Goal: Use online tool/utility: Utilize a website feature to perform a specific function

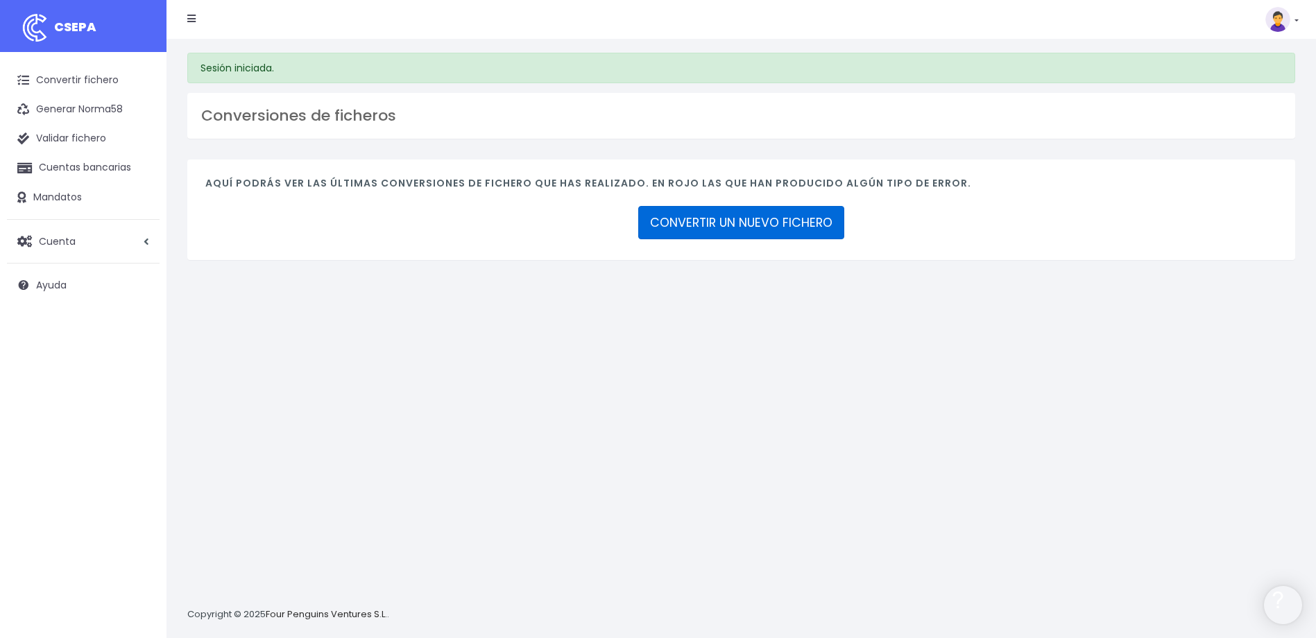
click at [816, 217] on link "CONVERTIR UN NUEVO FICHERO" at bounding box center [741, 222] width 206 height 33
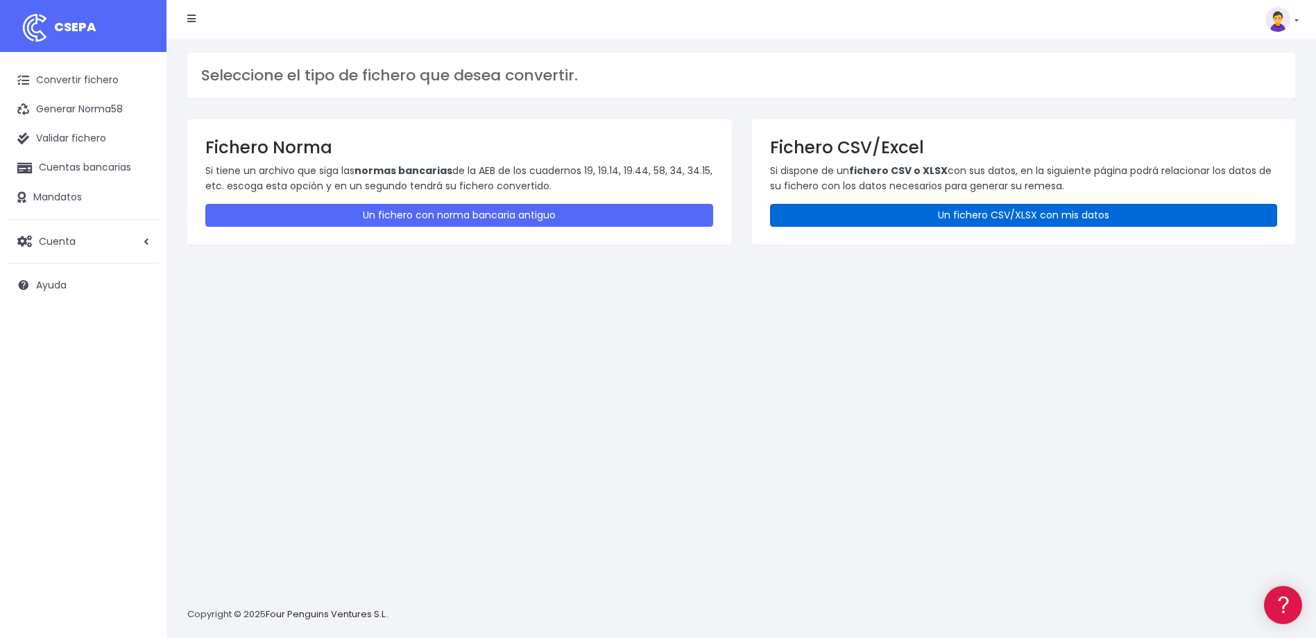
click at [940, 216] on link "Un fichero CSV/XLSX con mis datos" at bounding box center [1024, 215] width 508 height 23
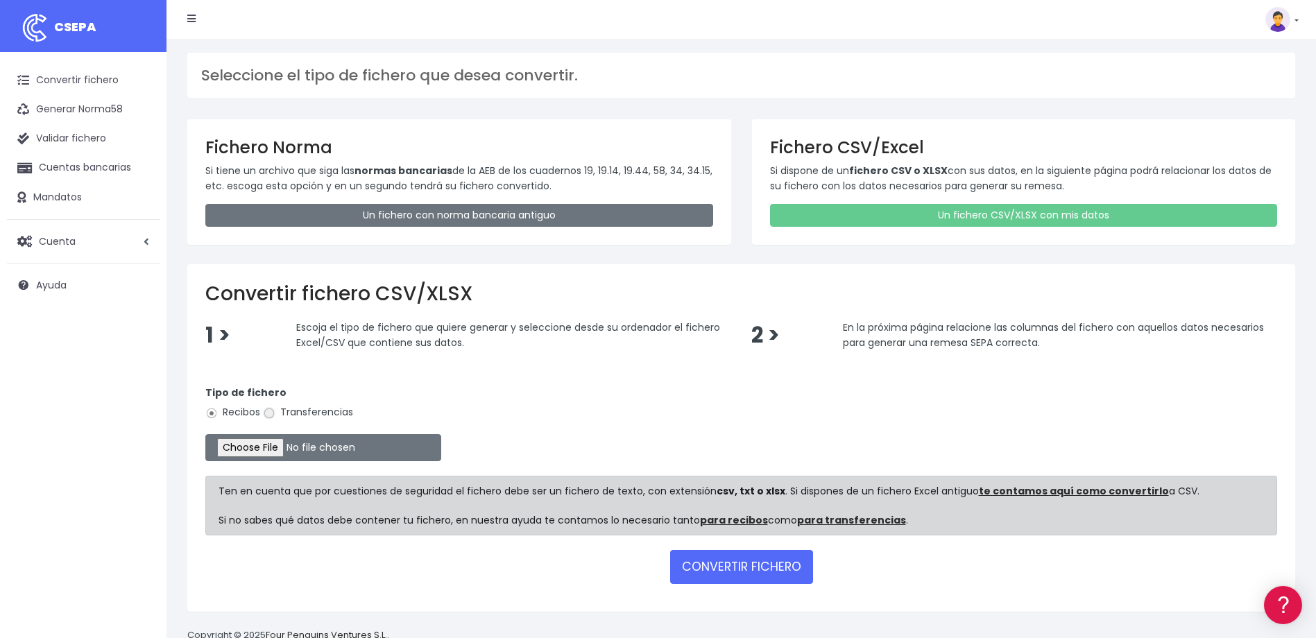
click at [269, 412] on input "Transferencias" at bounding box center [269, 413] width 12 height 12
radio input "true"
click at [268, 450] on input "file" at bounding box center [323, 447] width 236 height 27
type input "C:\fakepath\2025.08.20_0535_W2MCorporateSLU.csv"
click at [737, 561] on button "CONVERTIR FICHERO" at bounding box center [741, 566] width 143 height 33
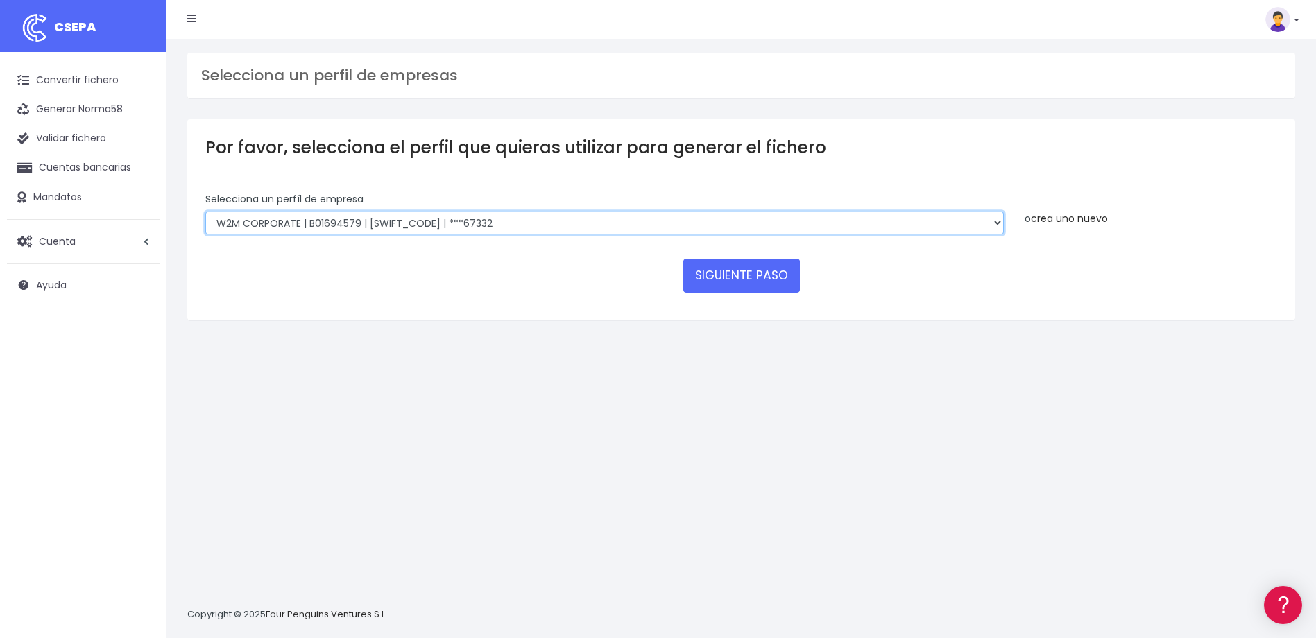
click at [509, 221] on select "WORLD2MEET,S.L.U | b62880992 | BSABESBBXXX | ***97721 World 2 Meet SLU | B62880…" at bounding box center [604, 224] width 799 height 24
select select "649"
click at [205, 212] on select "WORLD2MEET,S.L.U | b62880992 | BSABESBBXXX | ***97721 World 2 Meet SLU | B62880…" at bounding box center [604, 224] width 799 height 24
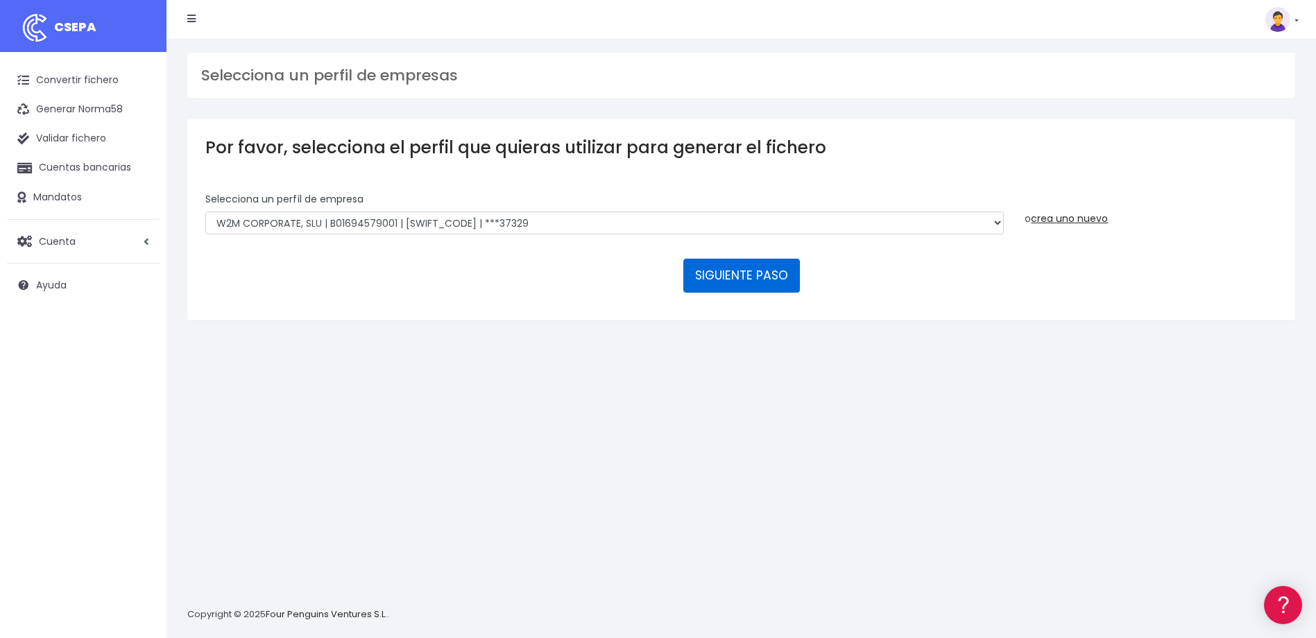
click at [759, 276] on button "SIGUIENTE PASO" at bounding box center [742, 275] width 117 height 33
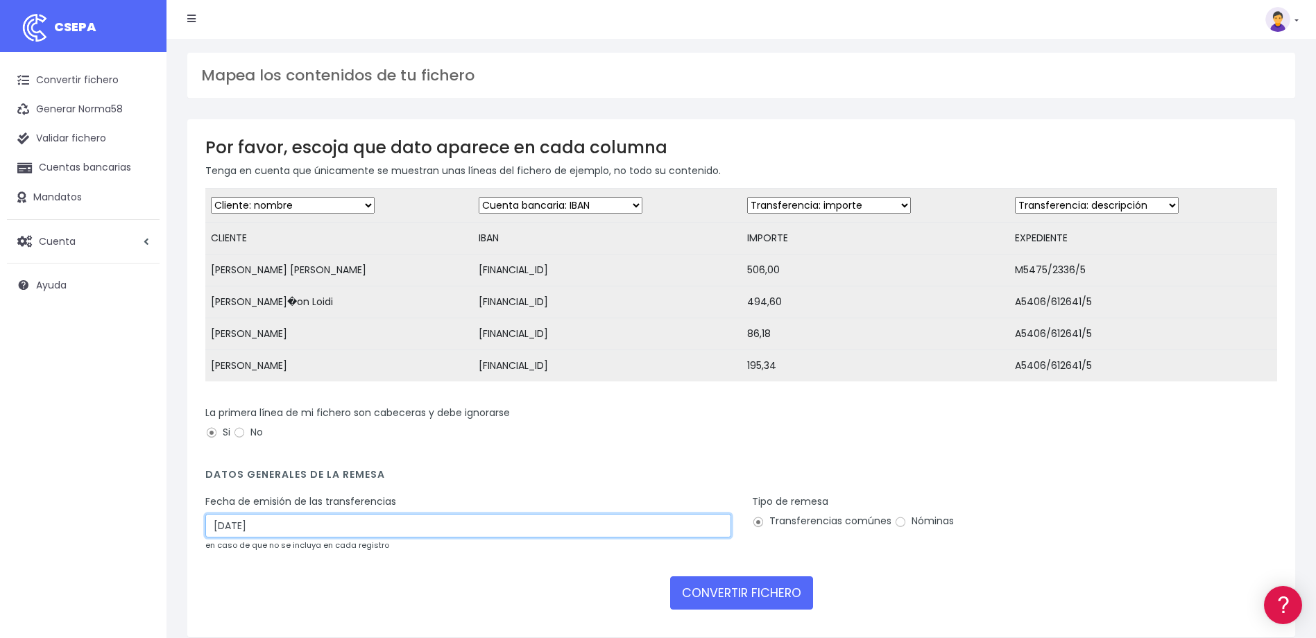
click at [399, 536] on input "22/08/2025" at bounding box center [468, 526] width 526 height 24
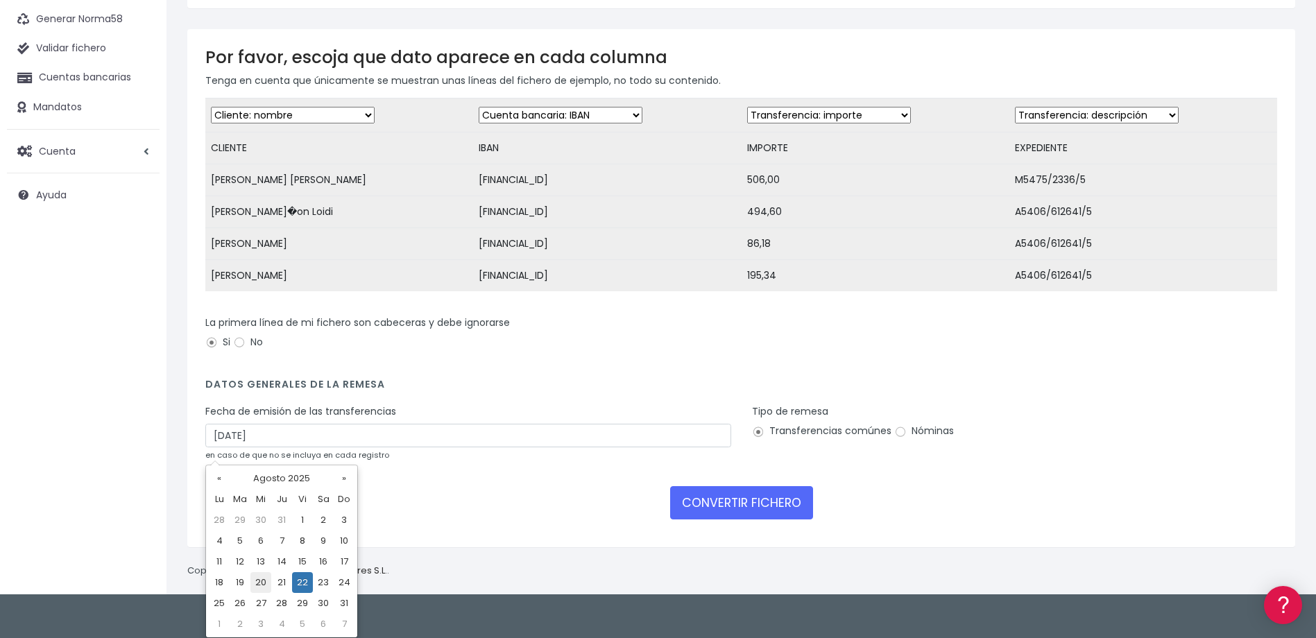
click at [262, 586] on td "20" at bounding box center [261, 583] width 21 height 21
type input "20/08/2025"
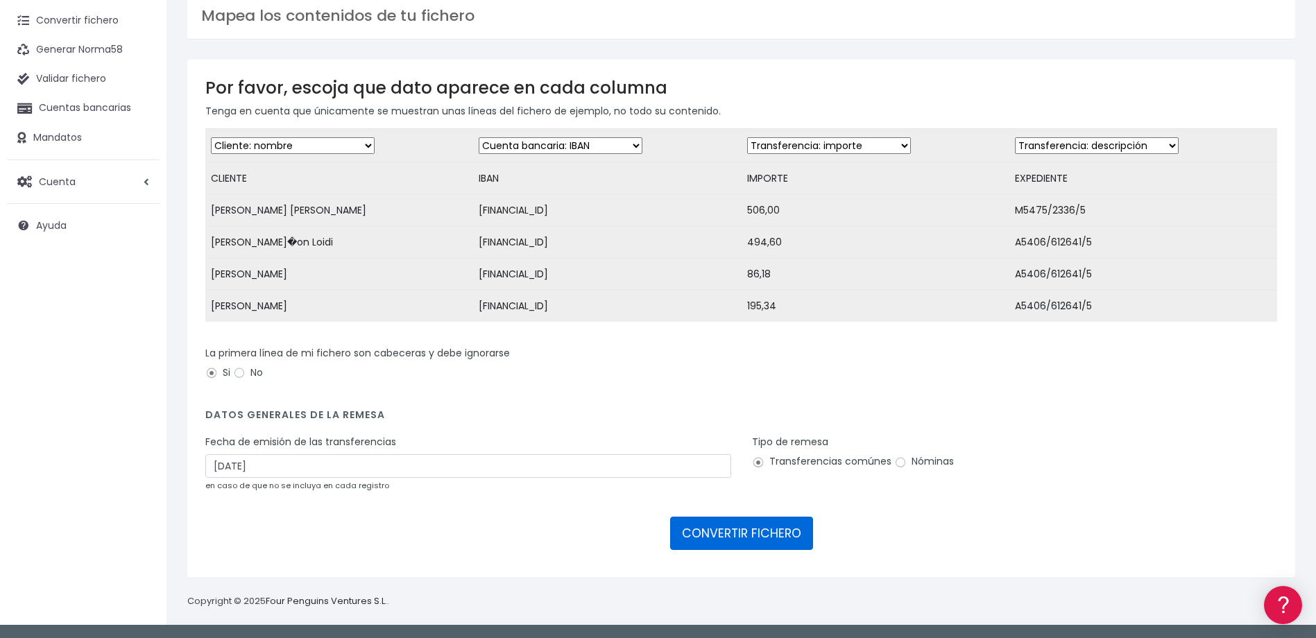
click at [747, 534] on button "CONVERTIR FICHERO" at bounding box center [741, 533] width 143 height 33
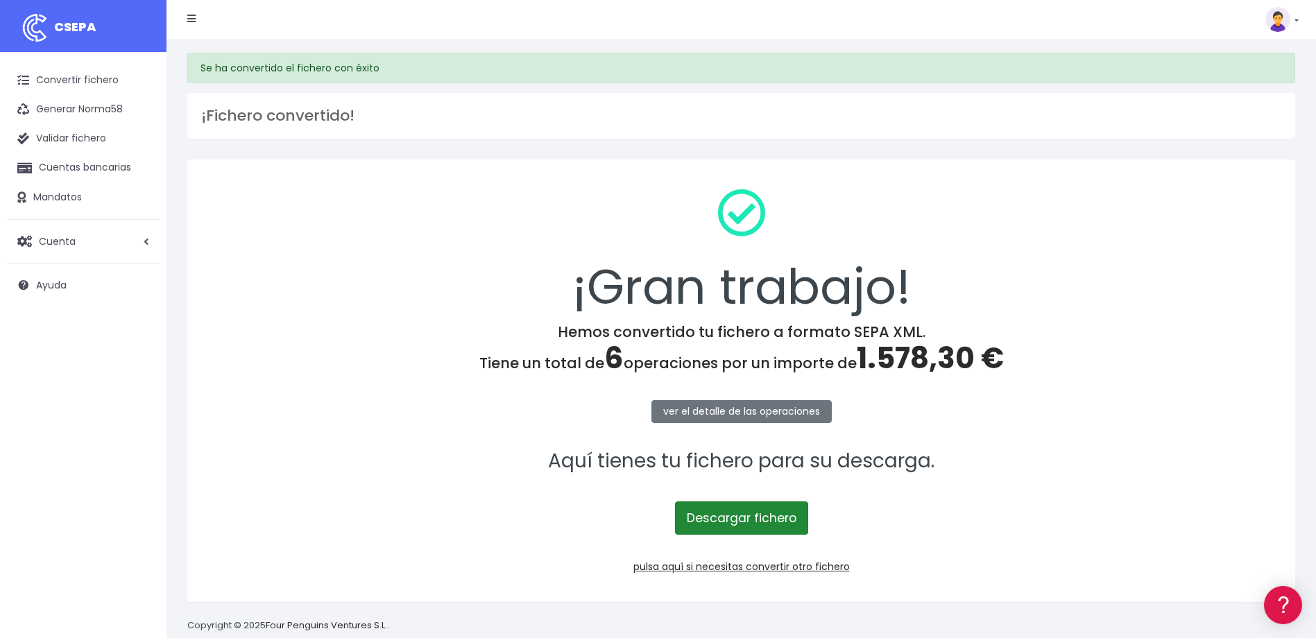
click at [759, 517] on link "Descargar fichero" at bounding box center [741, 518] width 133 height 33
click at [74, 86] on link "Convertir fichero" at bounding box center [83, 80] width 153 height 29
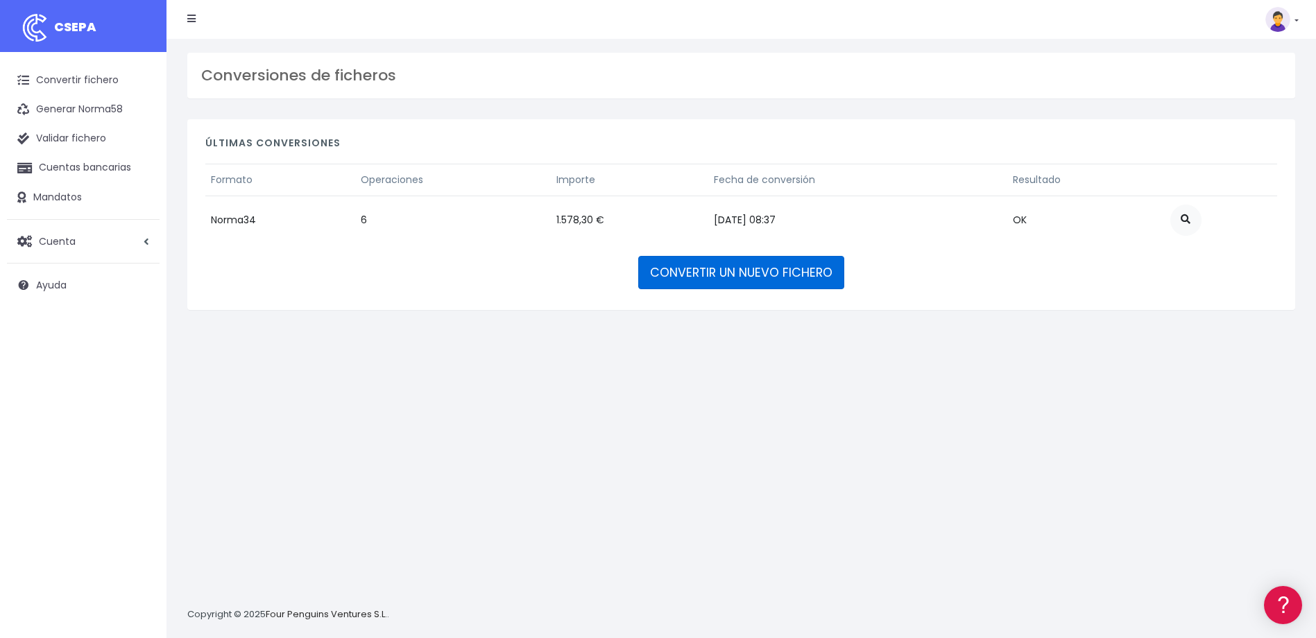
click at [698, 276] on link "CONVERTIR UN NUEVO FICHERO" at bounding box center [741, 272] width 206 height 33
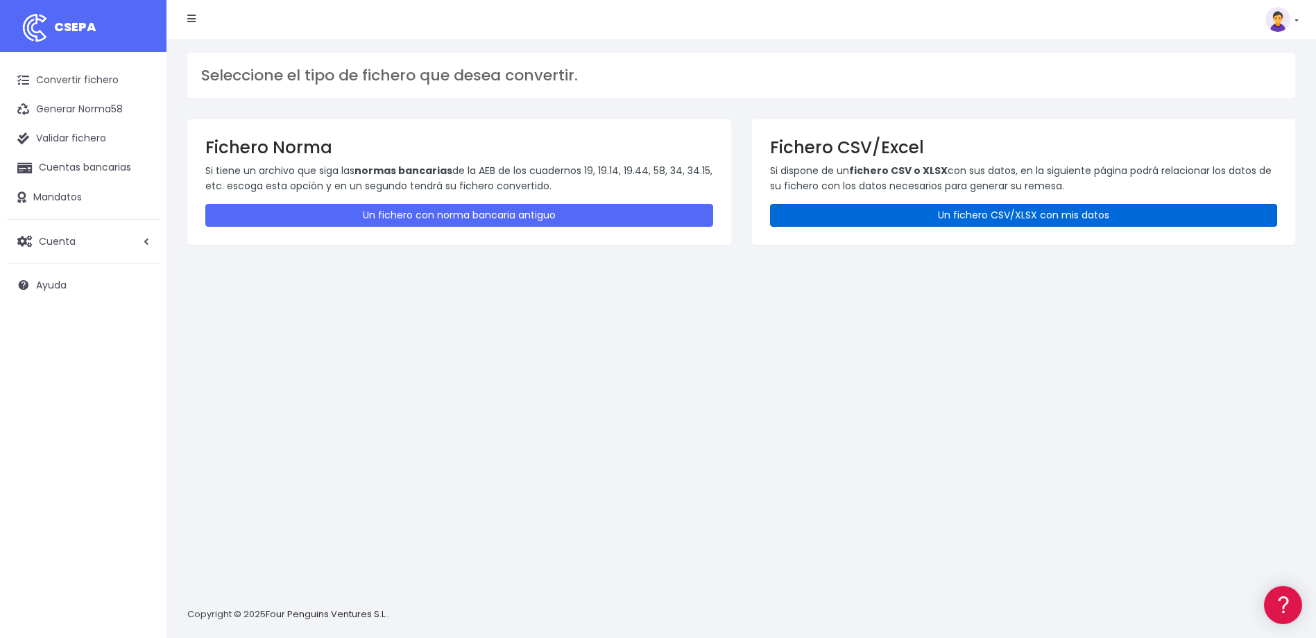
click at [864, 213] on link "Un fichero CSV/XLSX con mis datos" at bounding box center [1024, 215] width 508 height 23
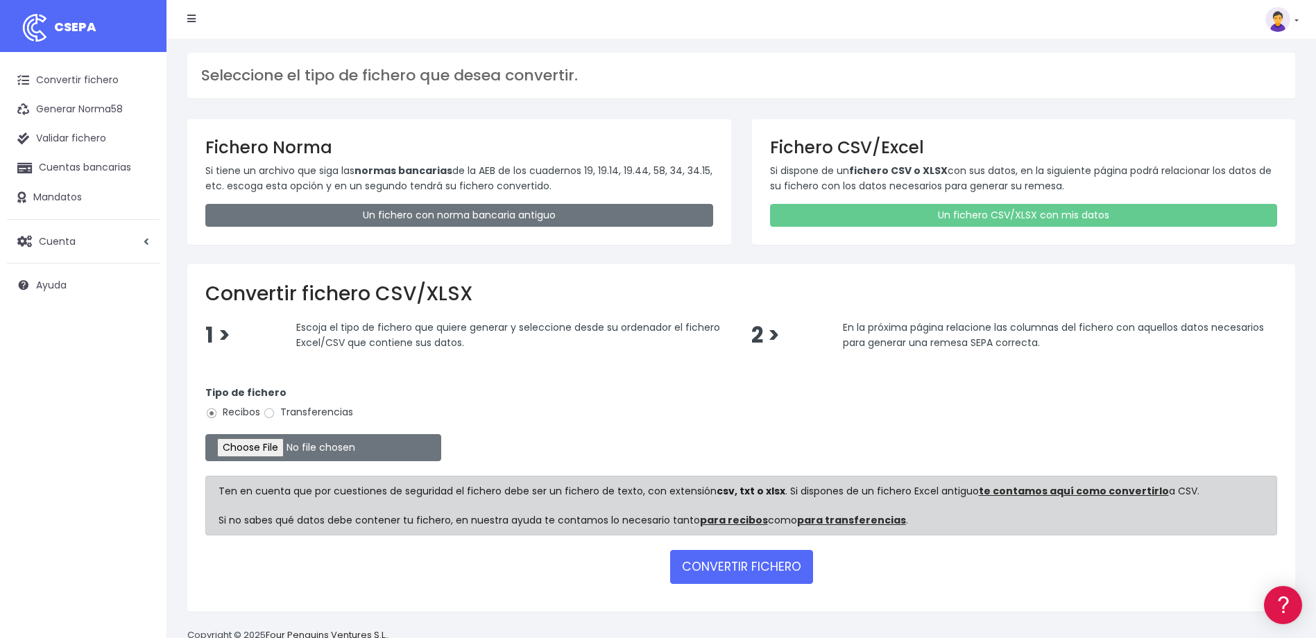
click at [294, 412] on label "Transferencias" at bounding box center [308, 412] width 90 height 15
click at [276, 412] on input "Transferencias" at bounding box center [269, 413] width 12 height 12
radio input "true"
click at [280, 450] on input "file" at bounding box center [323, 447] width 236 height 27
type input "C:\fakepath\2025.08.20_0554_ViajesW2MSA.csv"
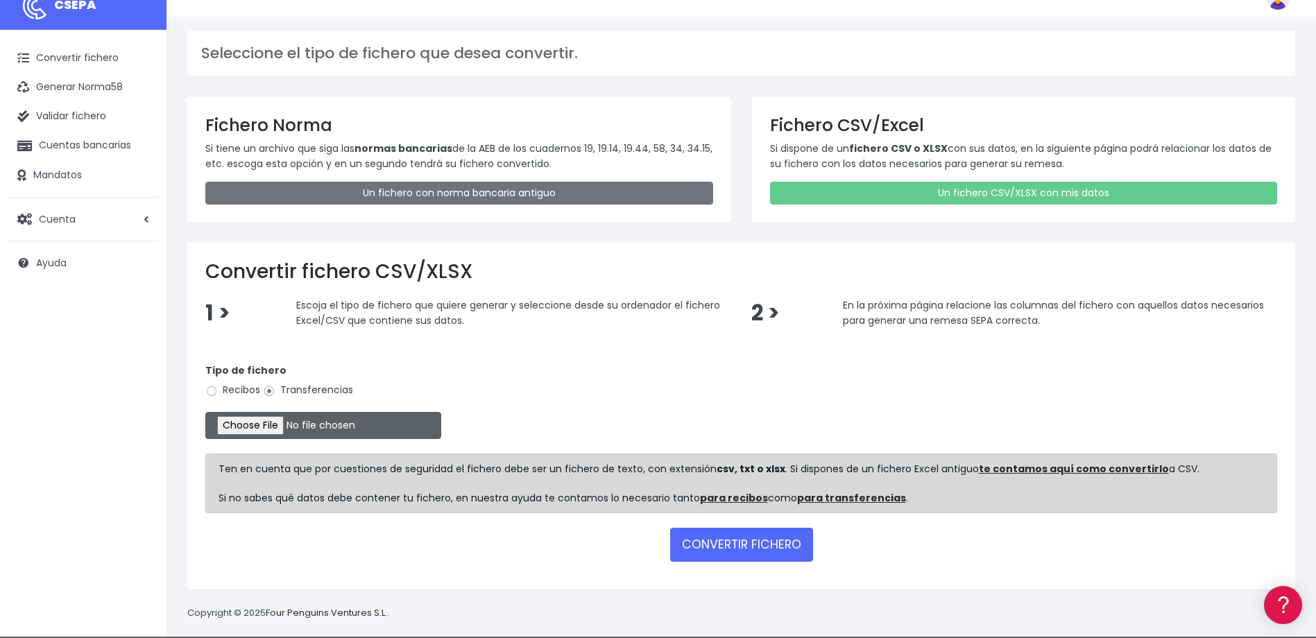
scroll to position [34, 0]
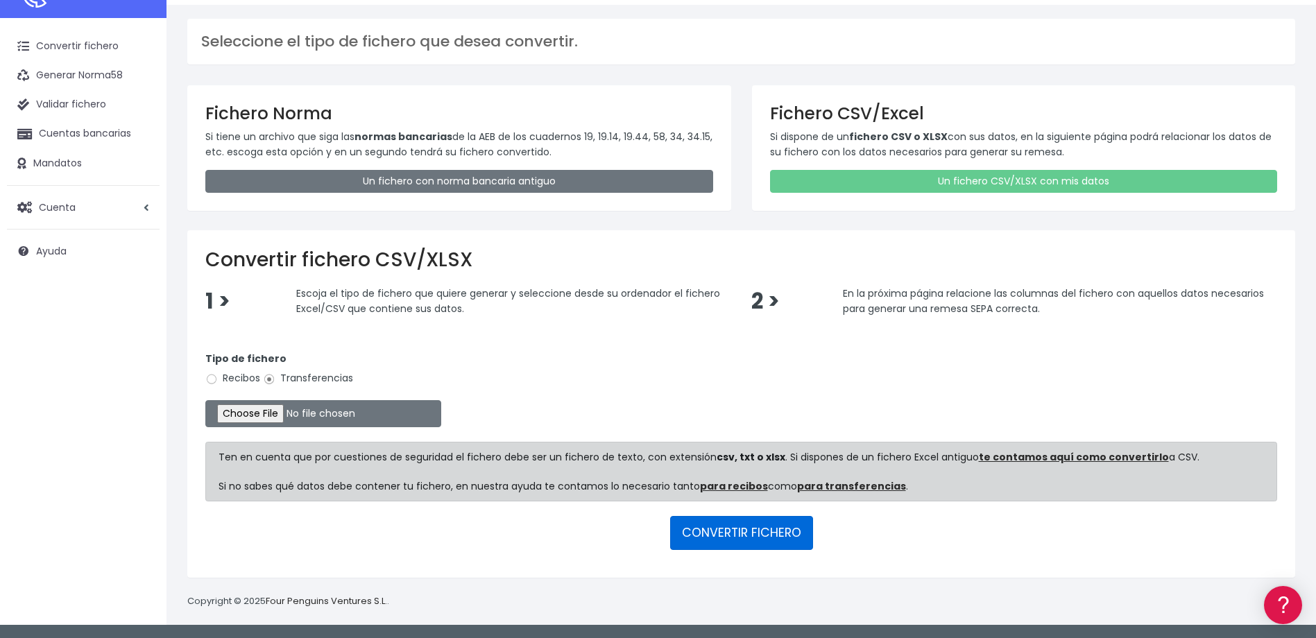
click at [747, 537] on button "CONVERTIR FICHERO" at bounding box center [741, 532] width 143 height 33
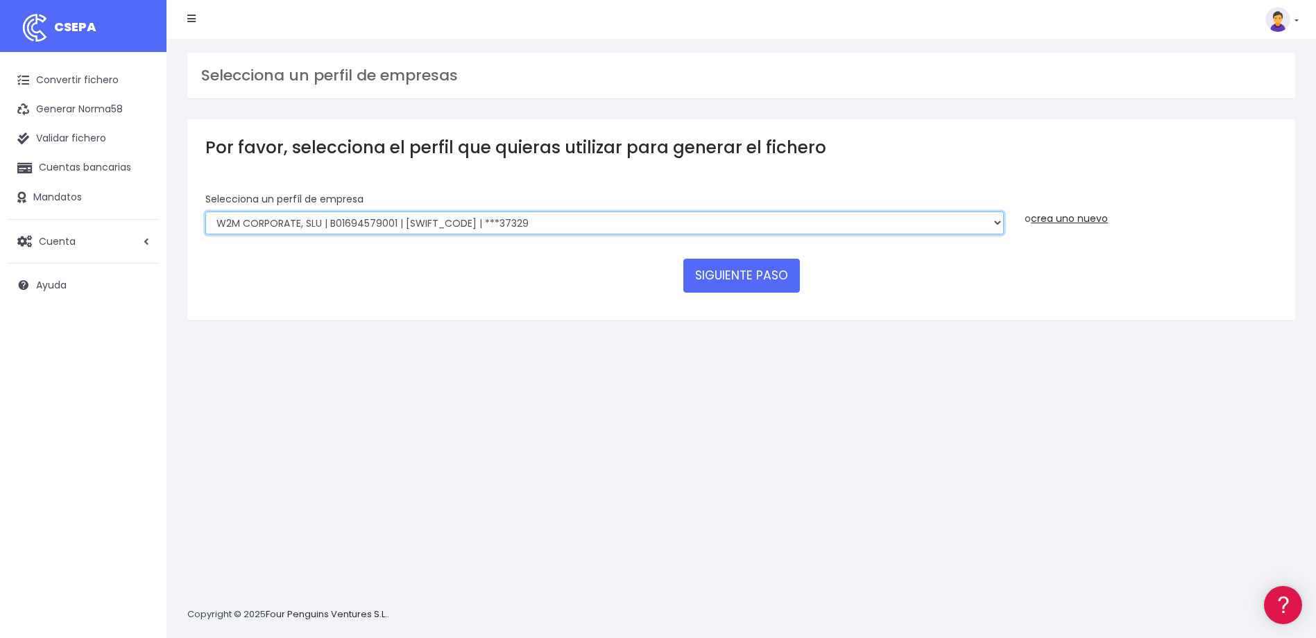
click at [592, 223] on select "WORLD2MEET,S.L.U | b62880992 | BSABESBBXXX | ***97721 World 2 Meet SLU | B62880…" at bounding box center [604, 224] width 799 height 24
select select "1750"
click at [205, 212] on select "WORLD2MEET,S.L.U | b62880992 | BSABESBBXXX | ***97721 World 2 Meet SLU | B62880…" at bounding box center [604, 224] width 799 height 24
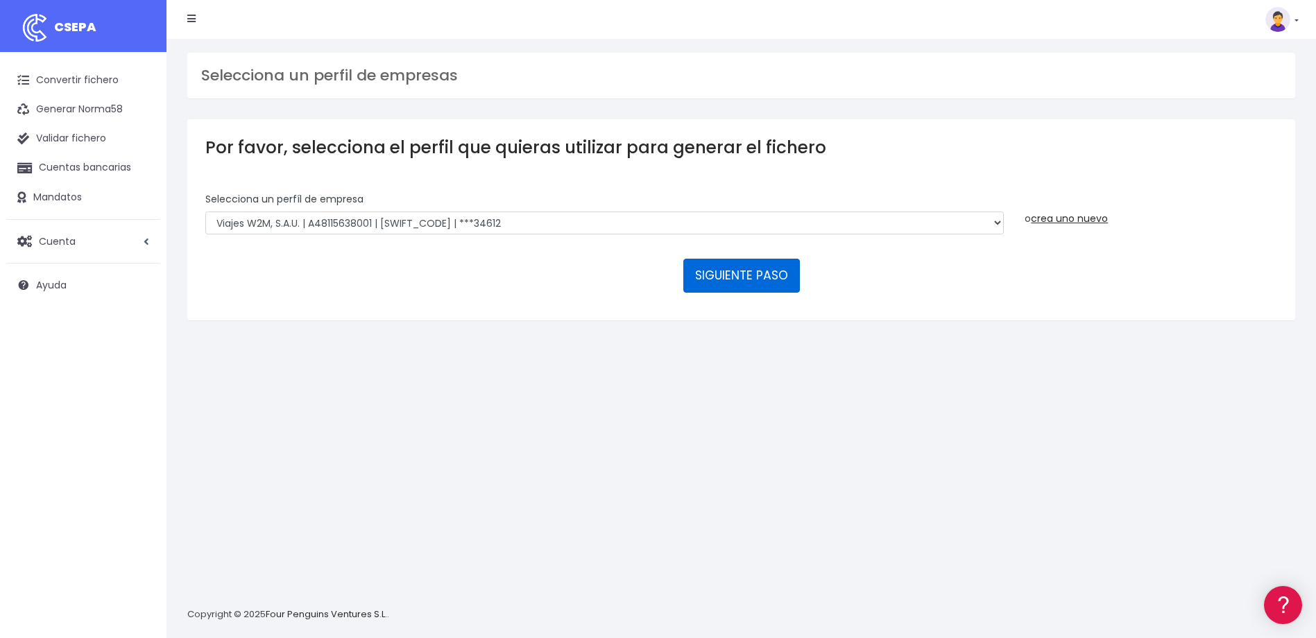
click at [761, 278] on button "SIGUIENTE PASO" at bounding box center [742, 275] width 117 height 33
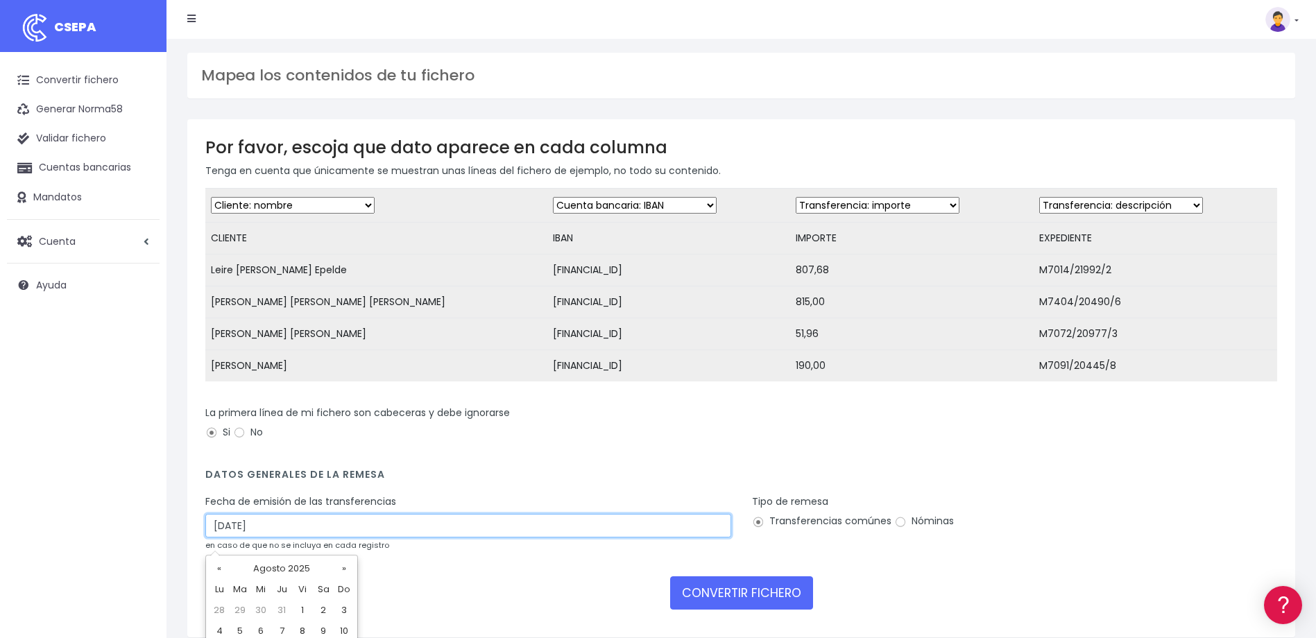
click at [301, 538] on input "[DATE]" at bounding box center [468, 526] width 526 height 24
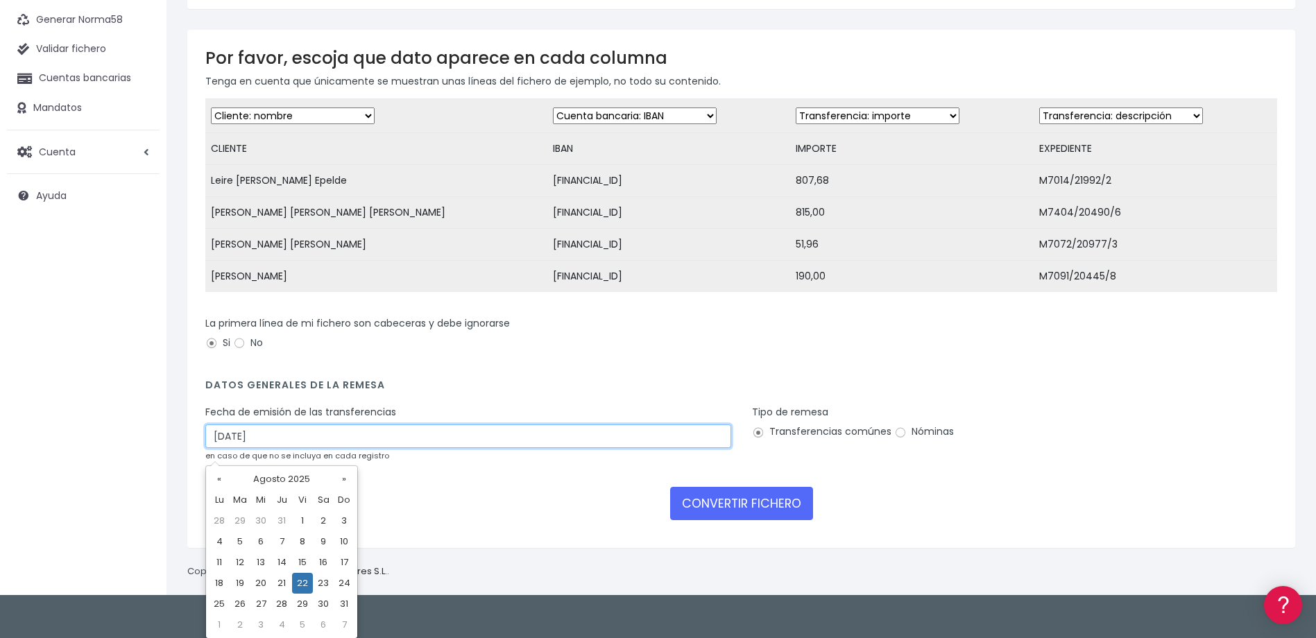
scroll to position [90, 0]
click at [266, 584] on td "20" at bounding box center [261, 583] width 21 height 21
type input "[DATE]"
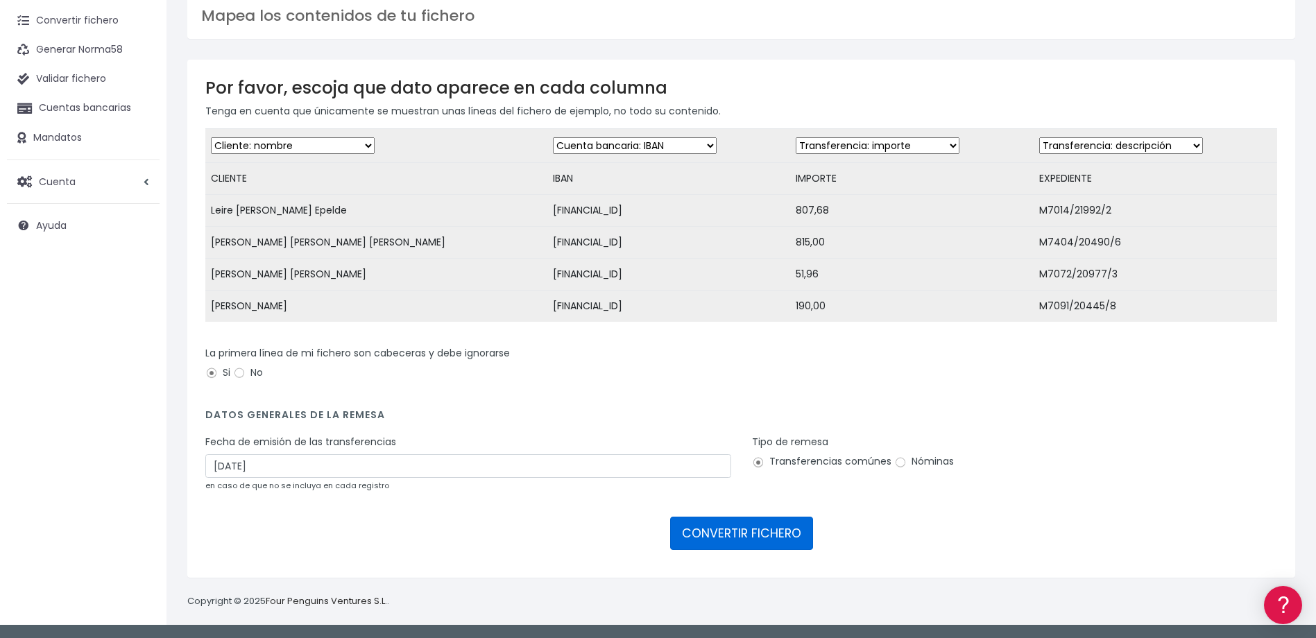
click at [767, 534] on button "CONVERTIR FICHERO" at bounding box center [741, 533] width 143 height 33
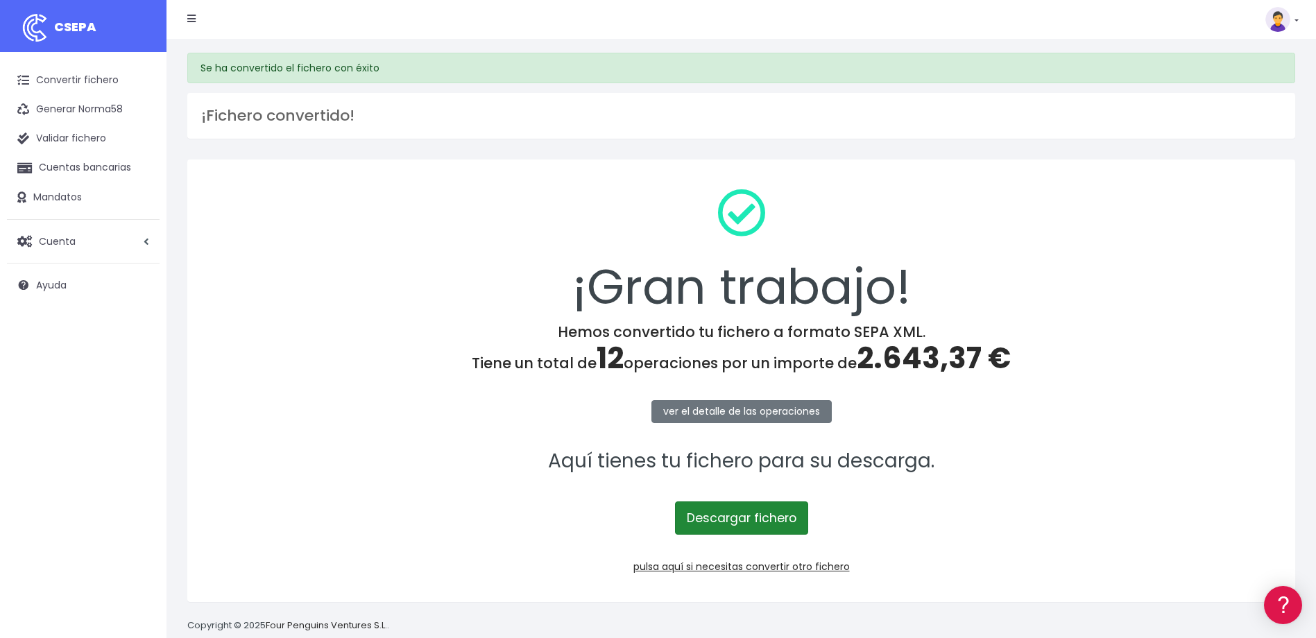
click at [729, 516] on link "Descargar fichero" at bounding box center [741, 518] width 133 height 33
click at [1294, 21] on link at bounding box center [1282, 19] width 33 height 25
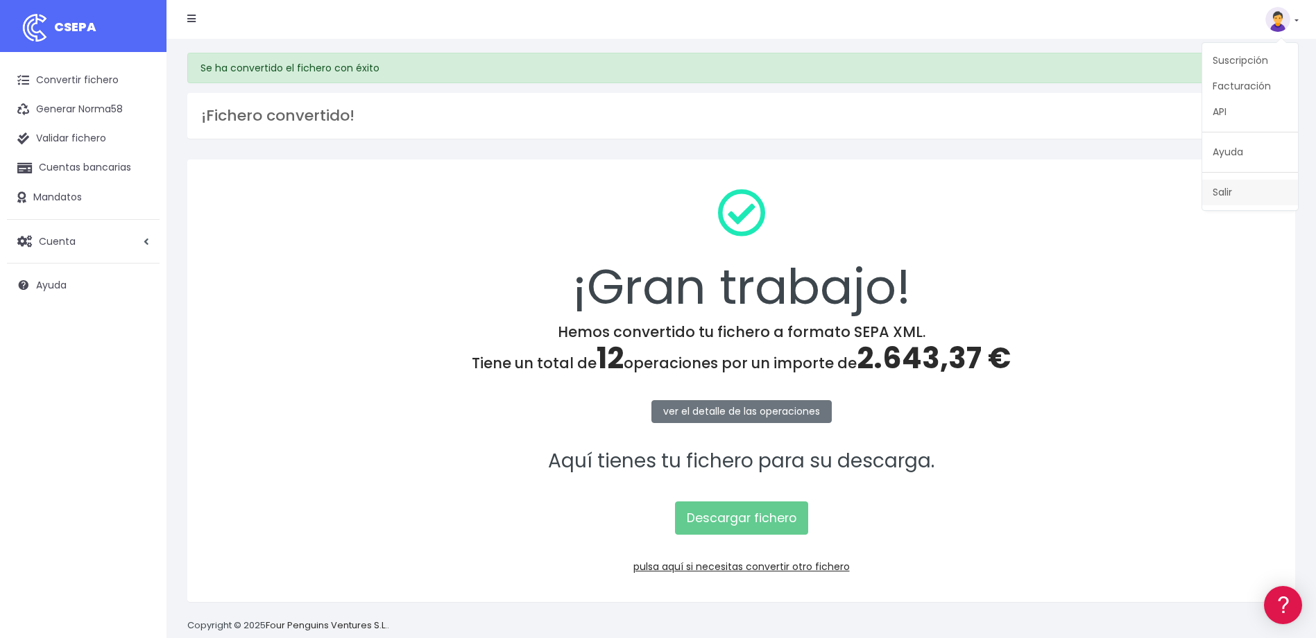
click at [1239, 192] on link "Salir" at bounding box center [1251, 193] width 96 height 26
